Goal: Obtain resource: Obtain resource

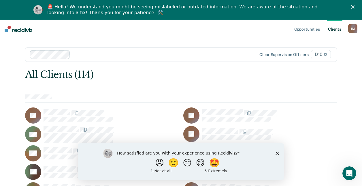
scroll to position [26, 0]
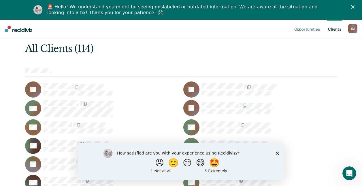
click at [276, 154] on polygon "Close survey" at bounding box center [276, 152] width 3 height 3
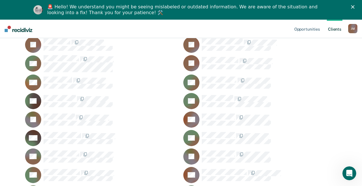
scroll to position [71, 0]
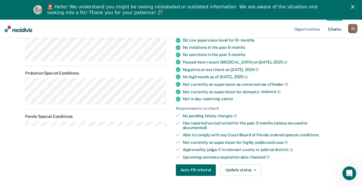
scroll to position [145, 0]
click at [199, 164] on button "Auto-fill referral" at bounding box center [196, 170] width 40 height 12
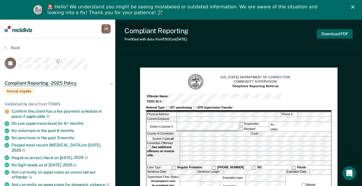
click at [334, 35] on button "Download PDF" at bounding box center [335, 34] width 36 height 10
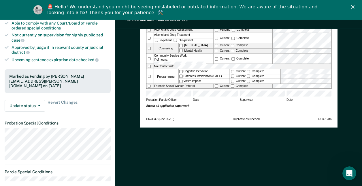
scroll to position [126, 0]
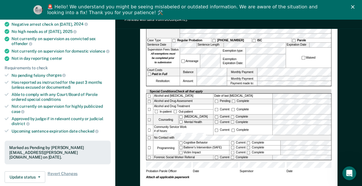
drag, startPoint x: 224, startPoint y: 92, endPoint x: 206, endPoint y: 97, distance: 18.5
click at [206, 97] on div "Alcohol and [MEDICAL_DATA]" at bounding box center [183, 95] width 60 height 5
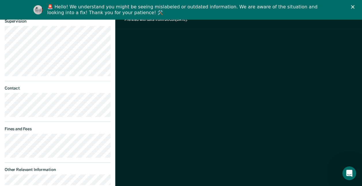
scroll to position [369, 0]
